Goal: Transaction & Acquisition: Purchase product/service

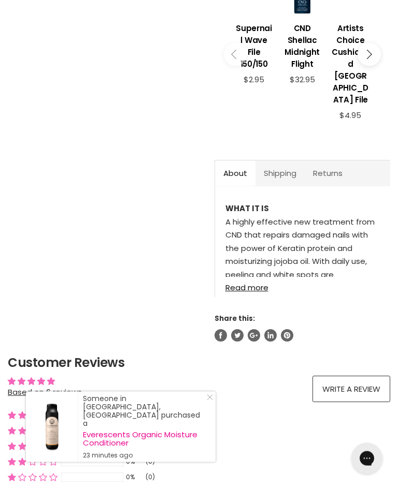
scroll to position [408, 0]
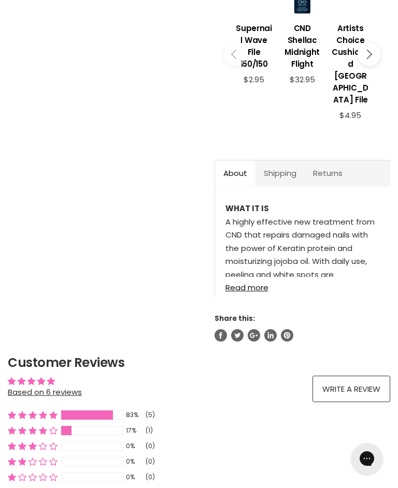
click at [260, 291] on link "Read more" at bounding box center [302, 284] width 154 height 15
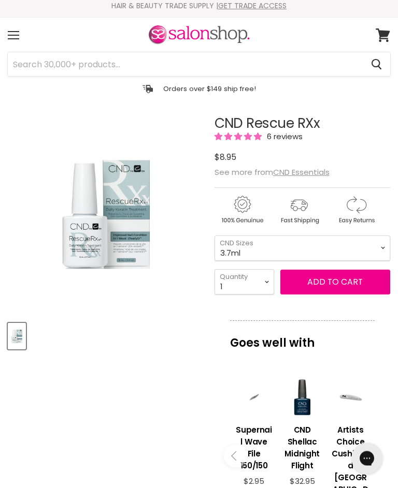
scroll to position [0, 0]
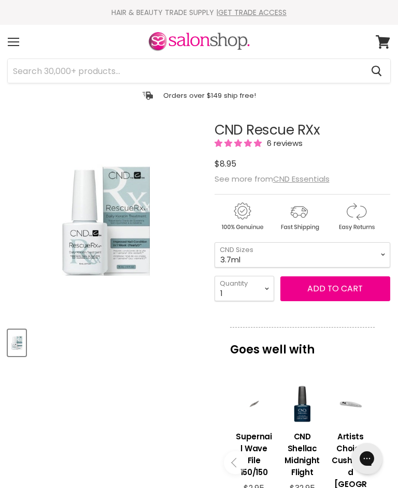
click at [146, 64] on input "Search" at bounding box center [185, 71] width 355 height 24
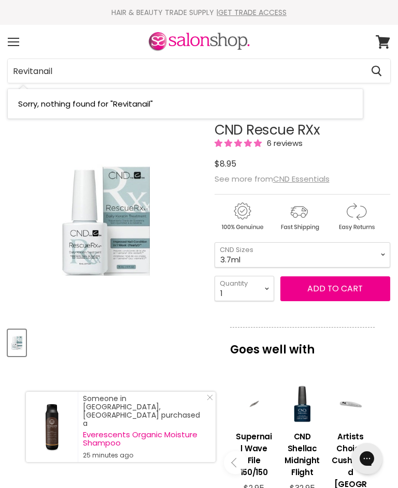
type input "Revitanail"
click at [379, 165] on div "$8.95" at bounding box center [302, 164] width 176 height 14
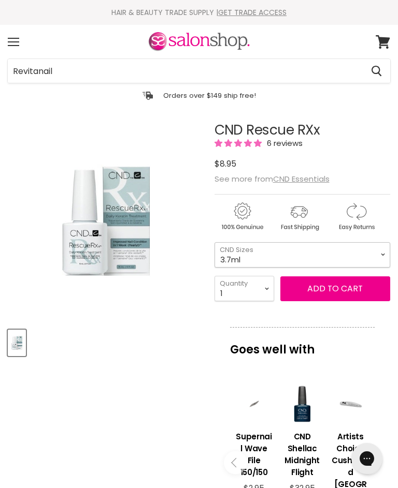
click at [386, 253] on select "3.7ml 15ml" at bounding box center [302, 254] width 176 height 25
click at [383, 250] on select "3.7ml 15ml" at bounding box center [302, 254] width 176 height 25
select select "3.7ml"
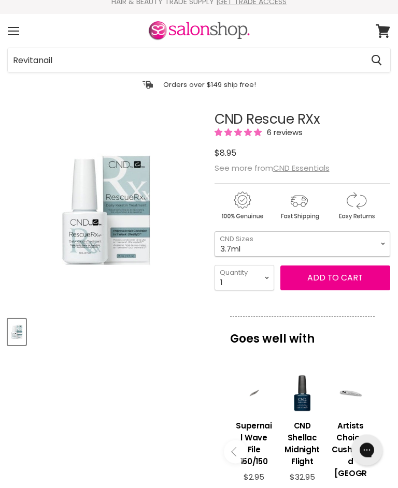
scroll to position [11, 0]
click at [346, 277] on button "Add to cart" at bounding box center [335, 278] width 110 height 25
click at [343, 269] on button "Add to cart" at bounding box center [335, 278] width 110 height 25
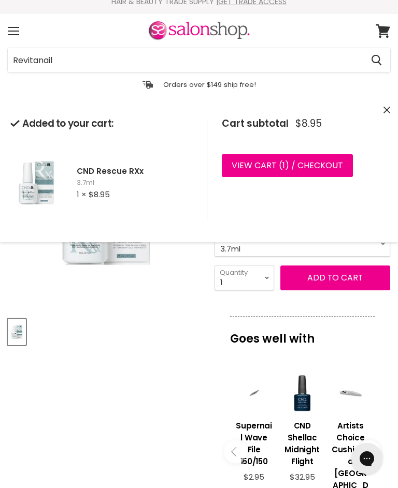
click at [331, 156] on link "View cart ( 1 ) / Checkout" at bounding box center [287, 165] width 131 height 23
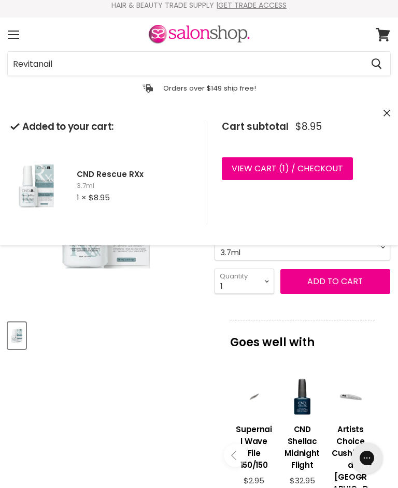
scroll to position [7, 0]
click at [266, 164] on link "View cart ( 1 ) / Checkout" at bounding box center [287, 169] width 131 height 23
